Goal: Information Seeking & Learning: Learn about a topic

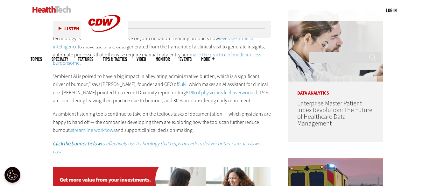
scroll to position [365, 0]
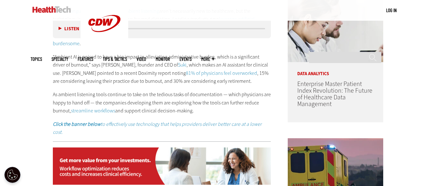
click at [184, 110] on p "As ambient listening tools continue to take on the tedious tasks of documentati…" at bounding box center [162, 102] width 218 height 25
drag, startPoint x: 198, startPoint y: 113, endPoint x: 103, endPoint y: 101, distance: 95.7
click at [103, 101] on p "As ambient listening tools continue to take on the tedious tasks of documentati…" at bounding box center [162, 102] width 218 height 25
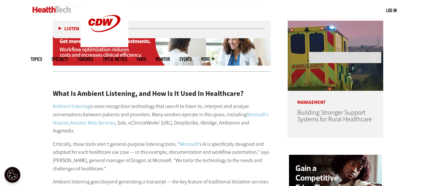
scroll to position [498, 0]
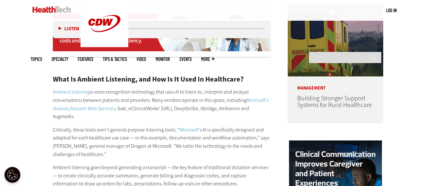
click at [60, 74] on strong "What Is Ambient Listening, and How Is It Used In Healthcare?" at bounding box center [148, 78] width 191 height 9
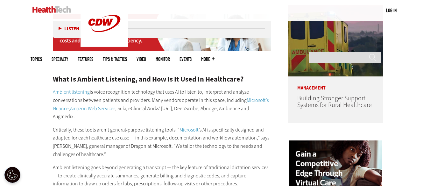
click at [56, 74] on strong "What Is Ambient Listening, and How Is It Used In Healthcare?" at bounding box center [148, 78] width 191 height 9
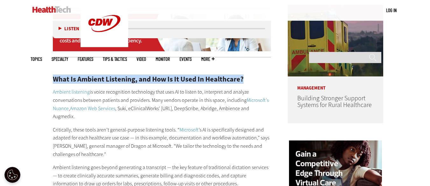
click at [56, 74] on strong "What Is Ambient Listening, and How Is It Used In Healthcare?" at bounding box center [148, 78] width 191 height 9
copy div "What Is Ambient Listening, and How Is It Used In Healthcare?"
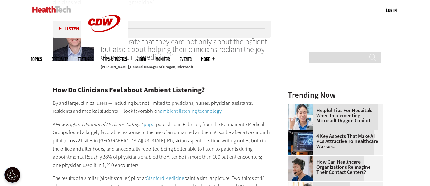
scroll to position [805, 0]
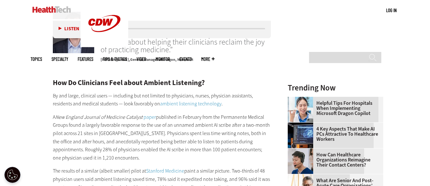
click at [119, 78] on strong "How Do Clinicians Feel about Ambient Listening?" at bounding box center [129, 82] width 152 height 9
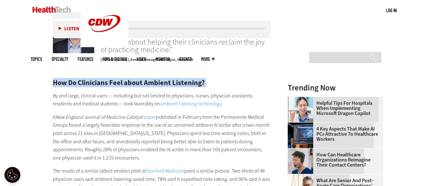
click at [119, 78] on strong "How Do Clinicians Feel about Ambient Listening?" at bounding box center [129, 82] width 152 height 9
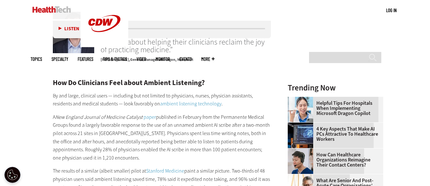
click at [75, 113] on p "A New England Journal of Medicine Catalyst paper published in February from the…" at bounding box center [162, 137] width 218 height 49
click at [109, 78] on strong "How Do Clinicians Feel about Ambient Listening?" at bounding box center [129, 82] width 152 height 9
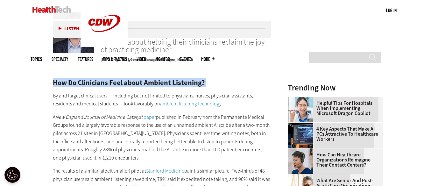
click at [109, 78] on strong "How Do Clinicians Feel about Ambient Listening?" at bounding box center [129, 82] width 152 height 9
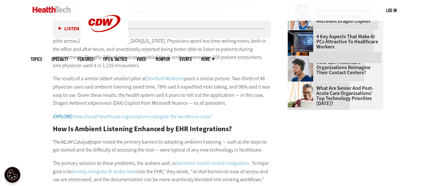
scroll to position [898, 0]
click at [90, 124] on strong "How Is Ambient Listening Enhanced by EHR Integrations?" at bounding box center [142, 128] width 179 height 9
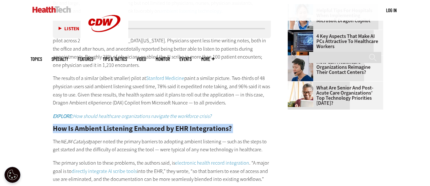
click at [90, 124] on strong "How Is Ambient Listening Enhanced by EHR Integrations?" at bounding box center [142, 128] width 179 height 9
copy div "How Is Ambient Listening Enhanced by EHR Integrations?"
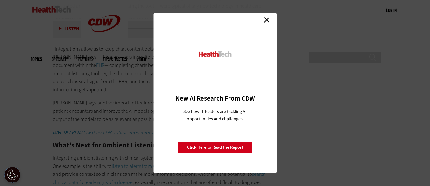
scroll to position [1061, 0]
click at [267, 19] on link "Close" at bounding box center [267, 20] width 10 height 10
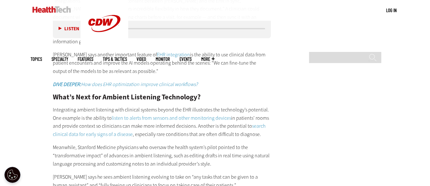
scroll to position [1096, 0]
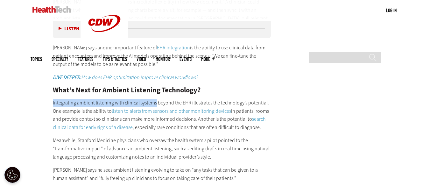
drag, startPoint x: 154, startPoint y: 78, endPoint x: 51, endPoint y: 79, distance: 103.1
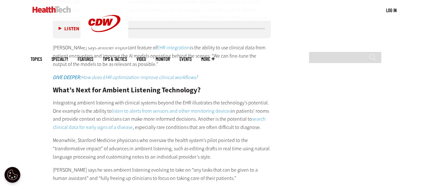
click at [147, 136] on p "Meanwhile, Stanford Medicine physicians who oversaw the health system’s pilot p…" at bounding box center [162, 148] width 218 height 25
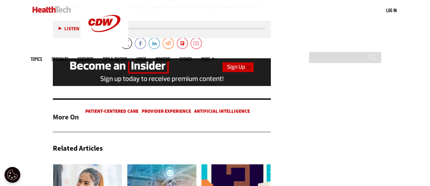
scroll to position [1297, 0]
